Goal: Transaction & Acquisition: Purchase product/service

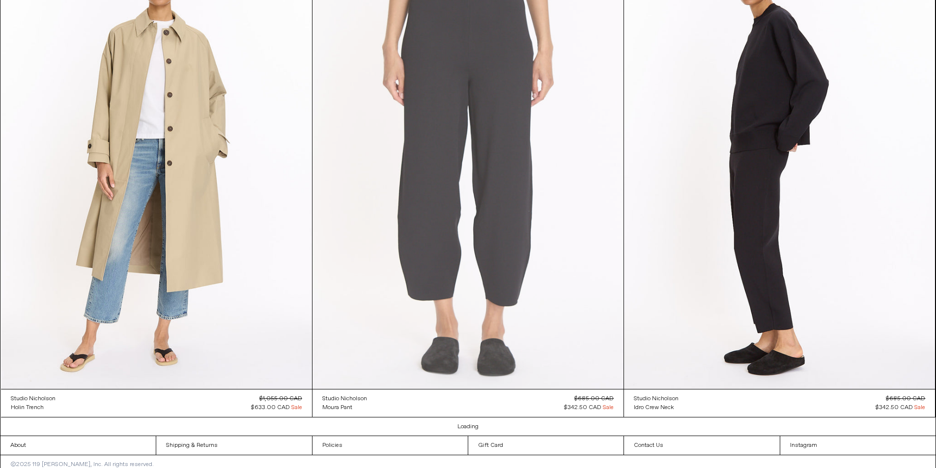
scroll to position [3607, 0]
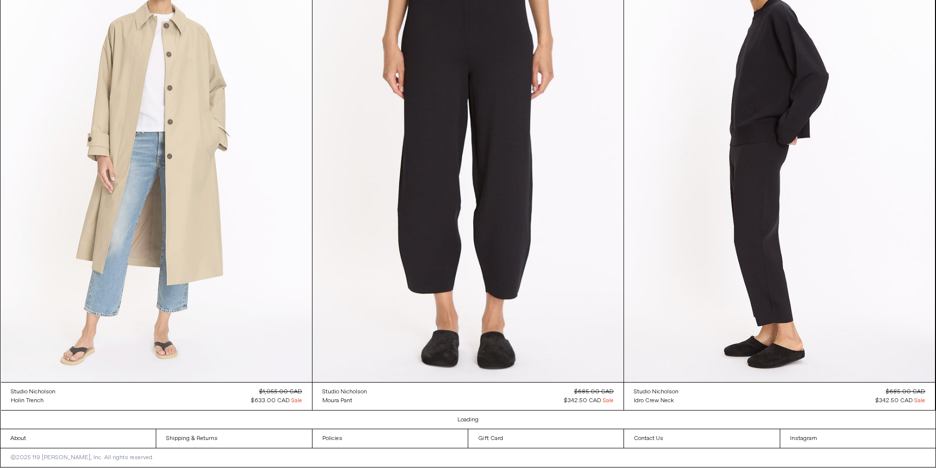
click at [177, 171] on at bounding box center [156, 149] width 311 height 467
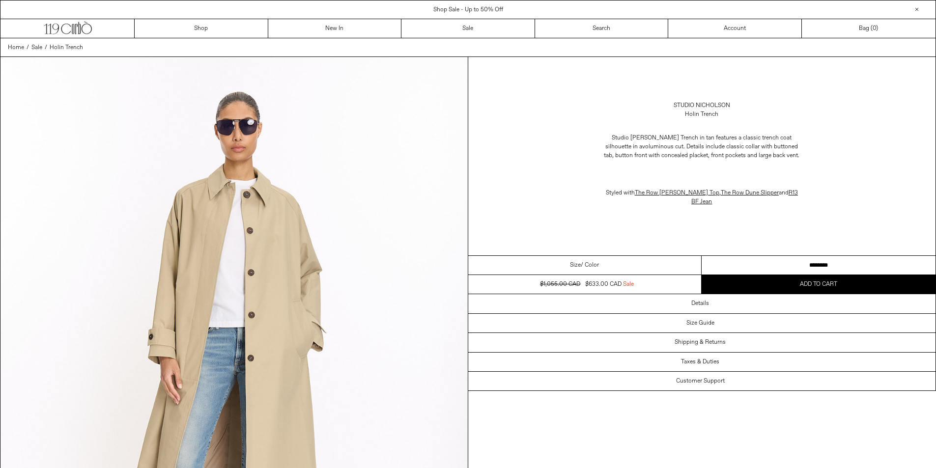
click at [732, 193] on p "Styled with The Row Florie Top , The Row Dune Slipper and R13 BF Jean" at bounding box center [701, 198] width 196 height 28
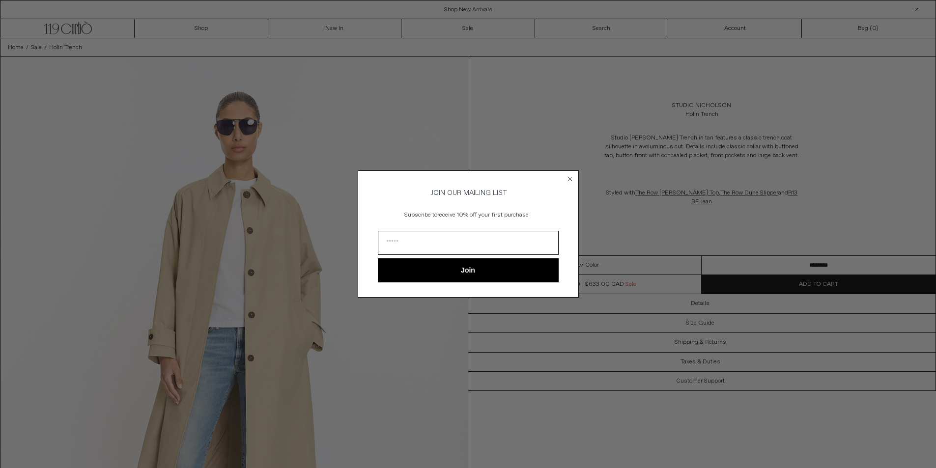
click at [568, 178] on icon "Close dialog" at bounding box center [570, 179] width 4 height 4
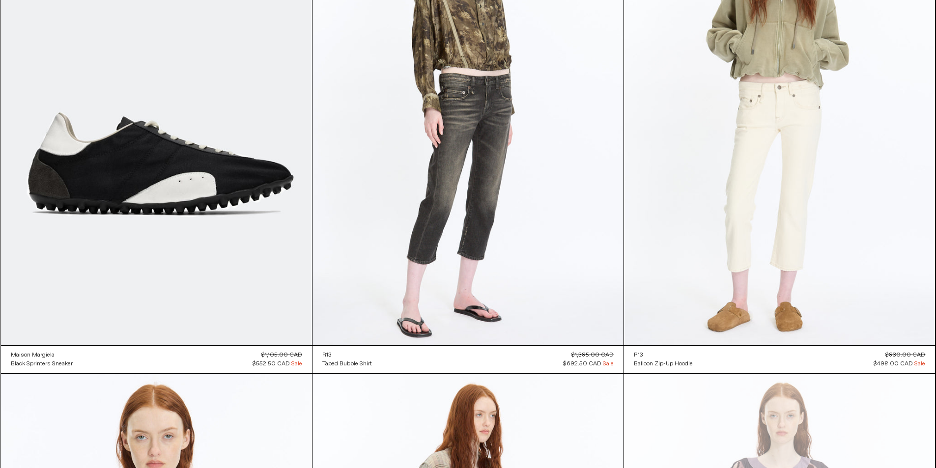
scroll to position [12573, 0]
